Goal: Task Accomplishment & Management: Manage account settings

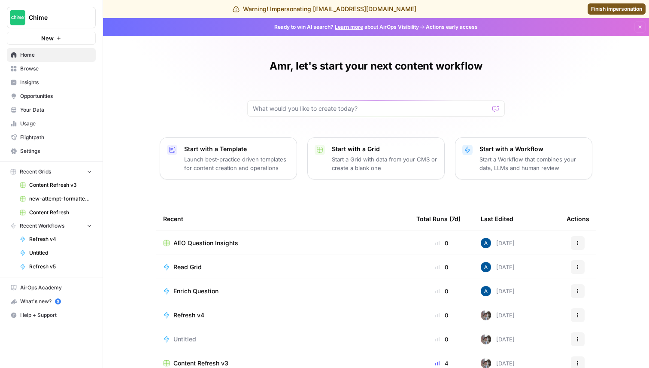
click at [51, 153] on span "Settings" at bounding box center [56, 151] width 72 height 8
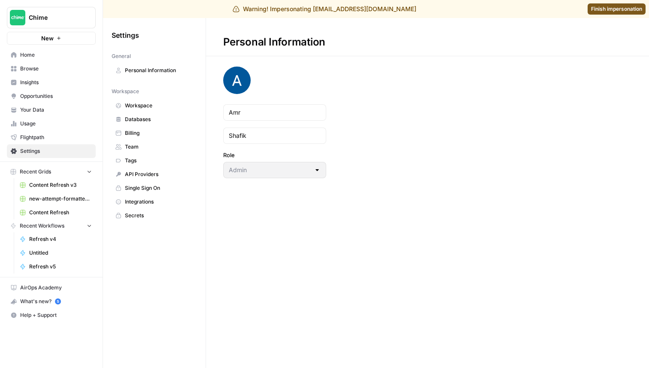
click at [148, 148] on span "Team" at bounding box center [159, 147] width 68 height 8
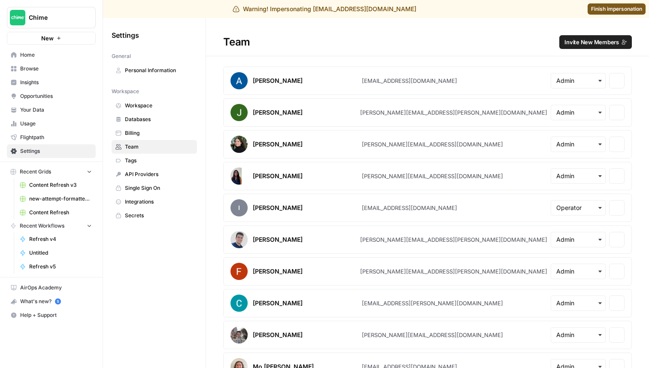
click at [593, 40] on span "Invite New Members" at bounding box center [591, 42] width 54 height 9
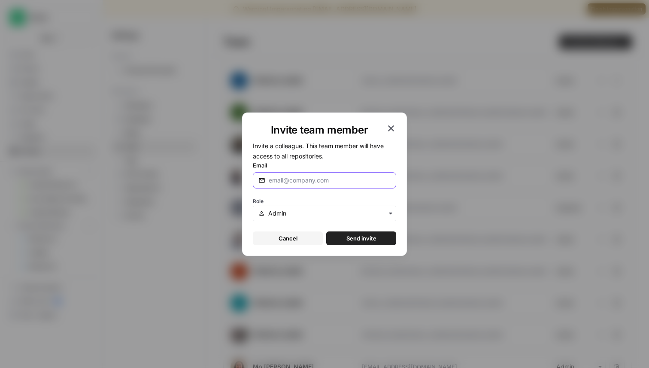
click at [328, 179] on input "Email" at bounding box center [330, 180] width 122 height 9
type input "[PERSON_NAME][EMAIL_ADDRESS][DOMAIN_NAME]"
click at [346, 234] on span "Send invite" at bounding box center [361, 238] width 30 height 9
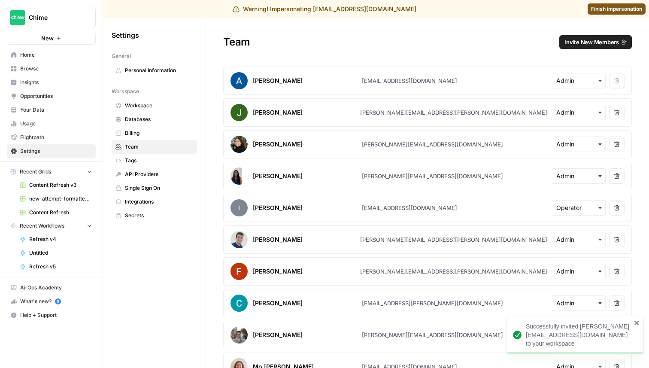
click at [608, 6] on span "Finish impersonation" at bounding box center [616, 9] width 51 height 8
